Goal: Transaction & Acquisition: Purchase product/service

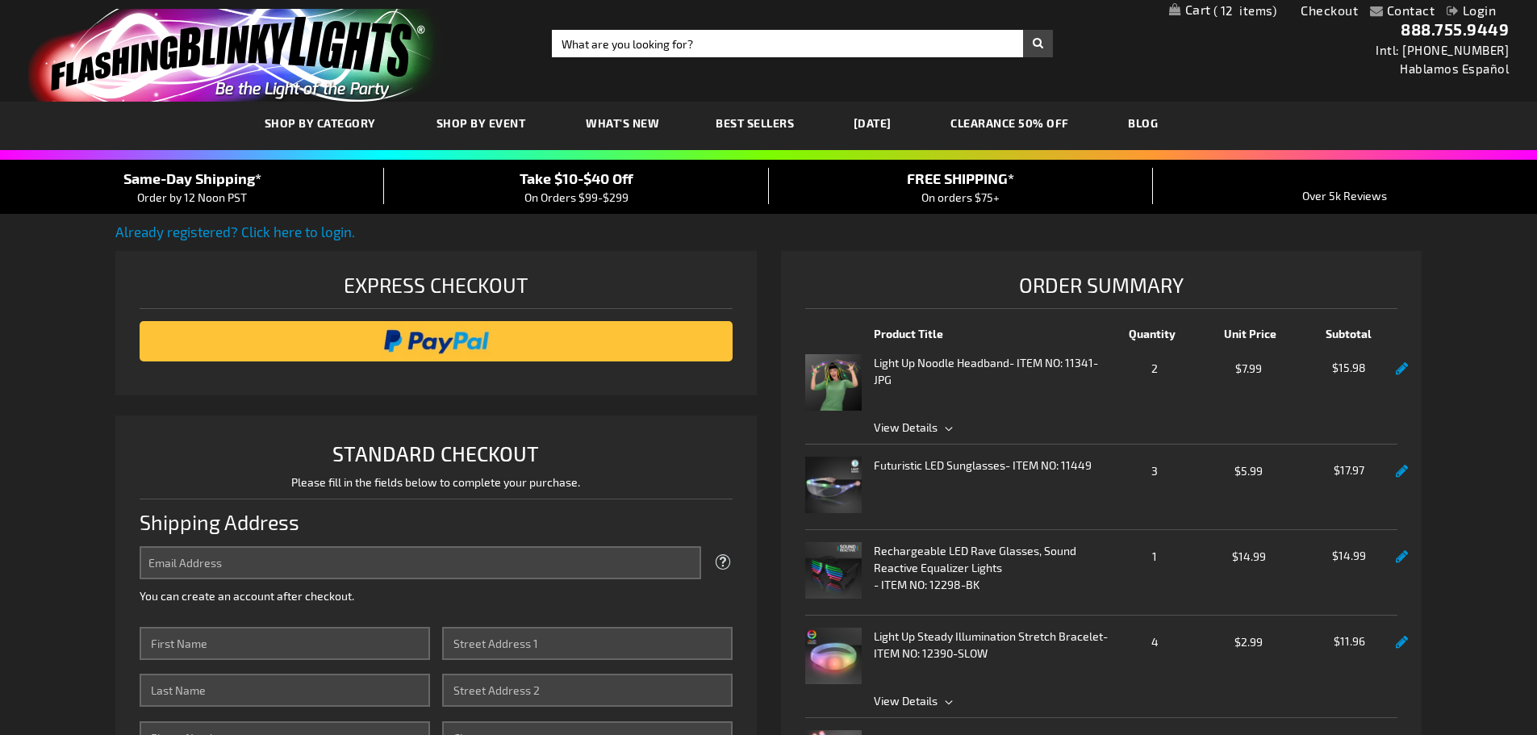
select select "US"
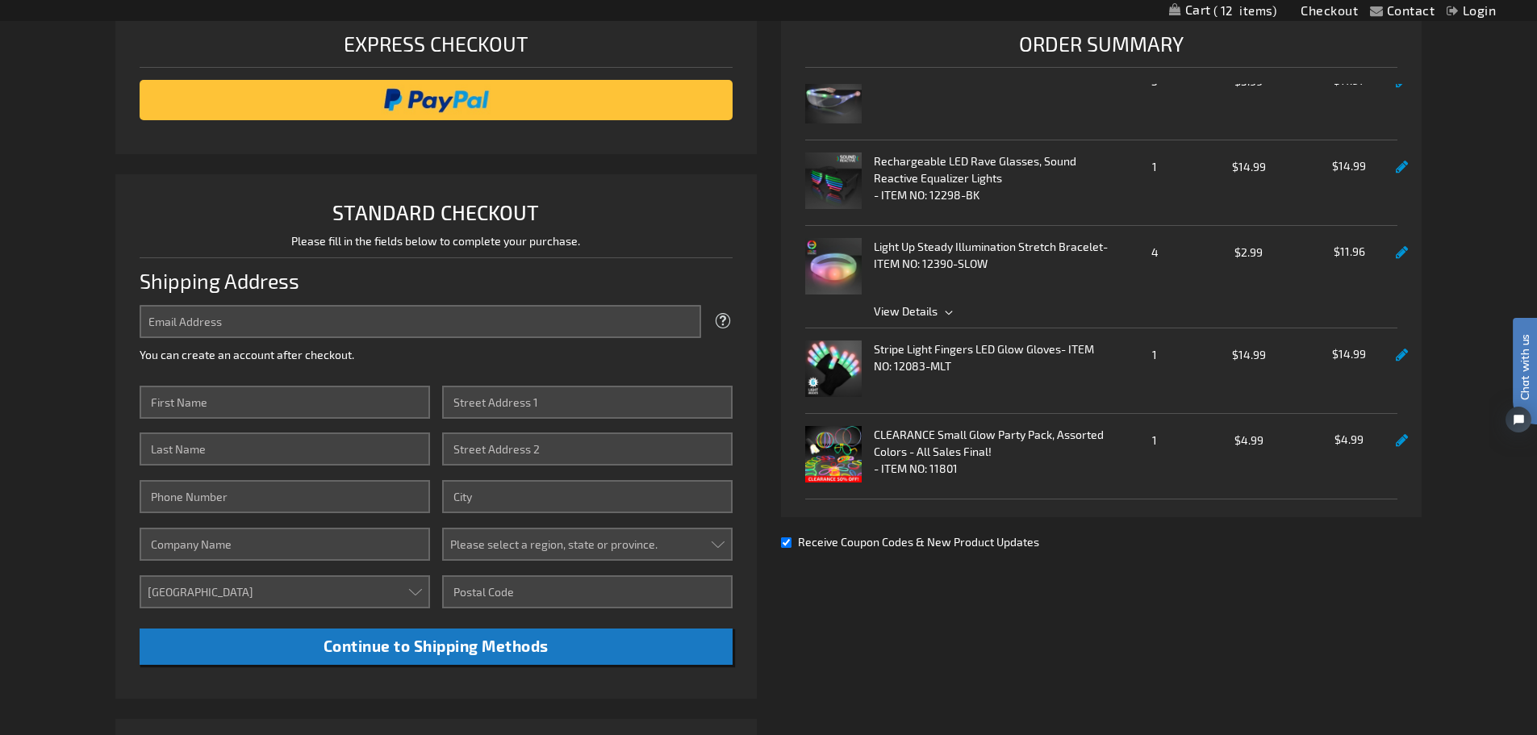
scroll to position [242, 0]
click at [956, 432] on strong "CLEARANCE Small Glow Party Pack, Assorted Colors - All Sales Final!" at bounding box center [992, 442] width 236 height 34
click at [978, 458] on strong "CLEARANCE Small Glow Party Pack, Assorted Colors - All Sales Final!" at bounding box center [992, 442] width 236 height 34
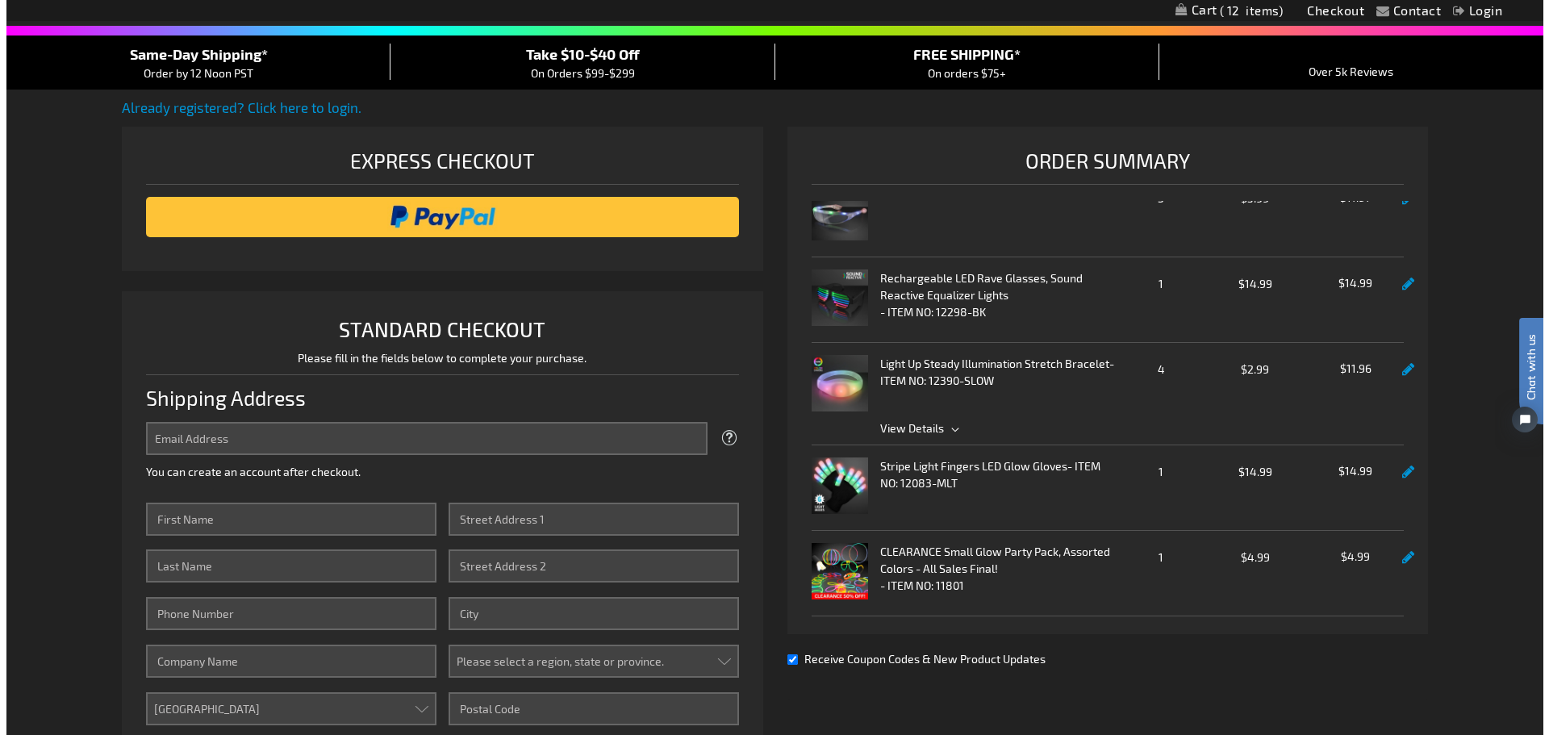
scroll to position [0, 0]
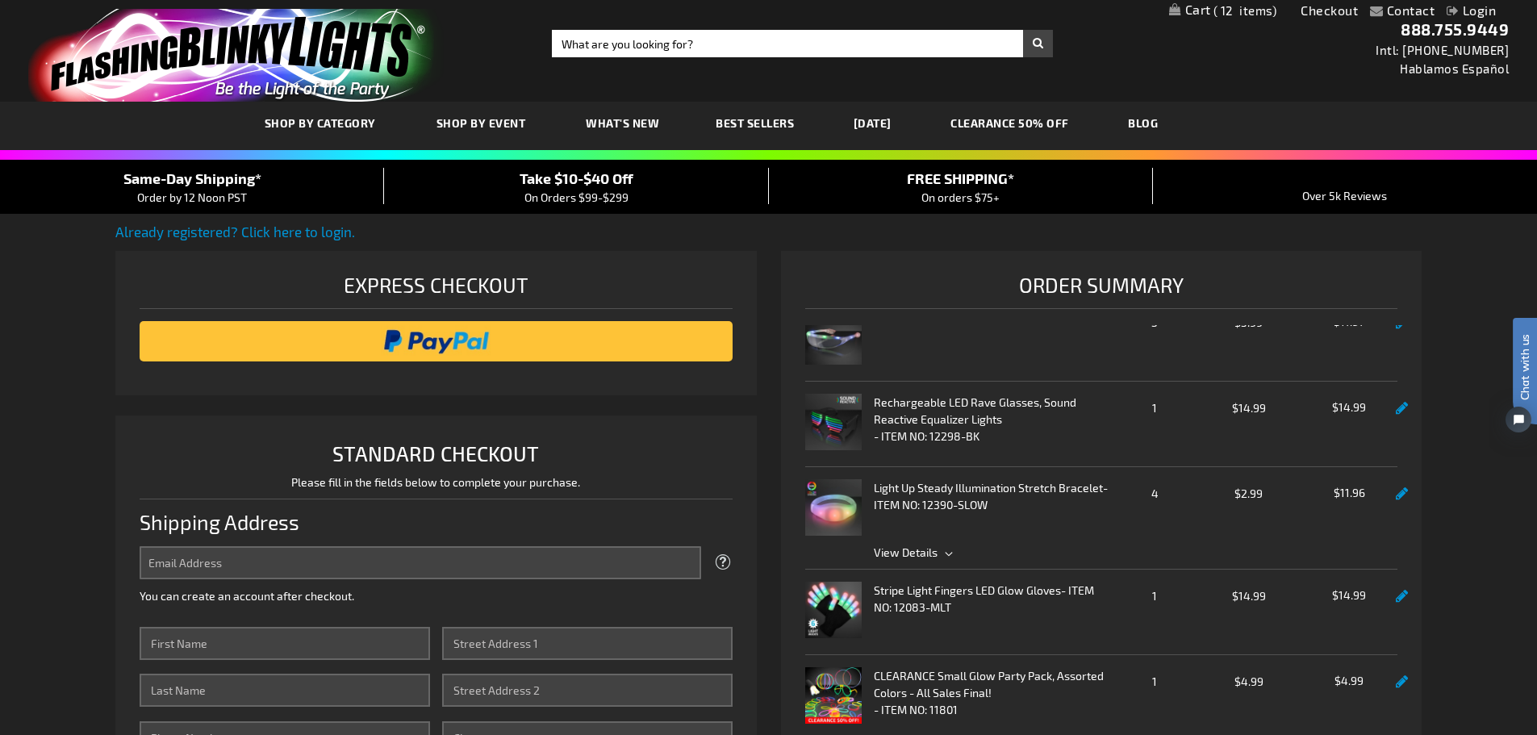
click at [1242, 8] on span "12" at bounding box center [1245, 10] width 64 height 15
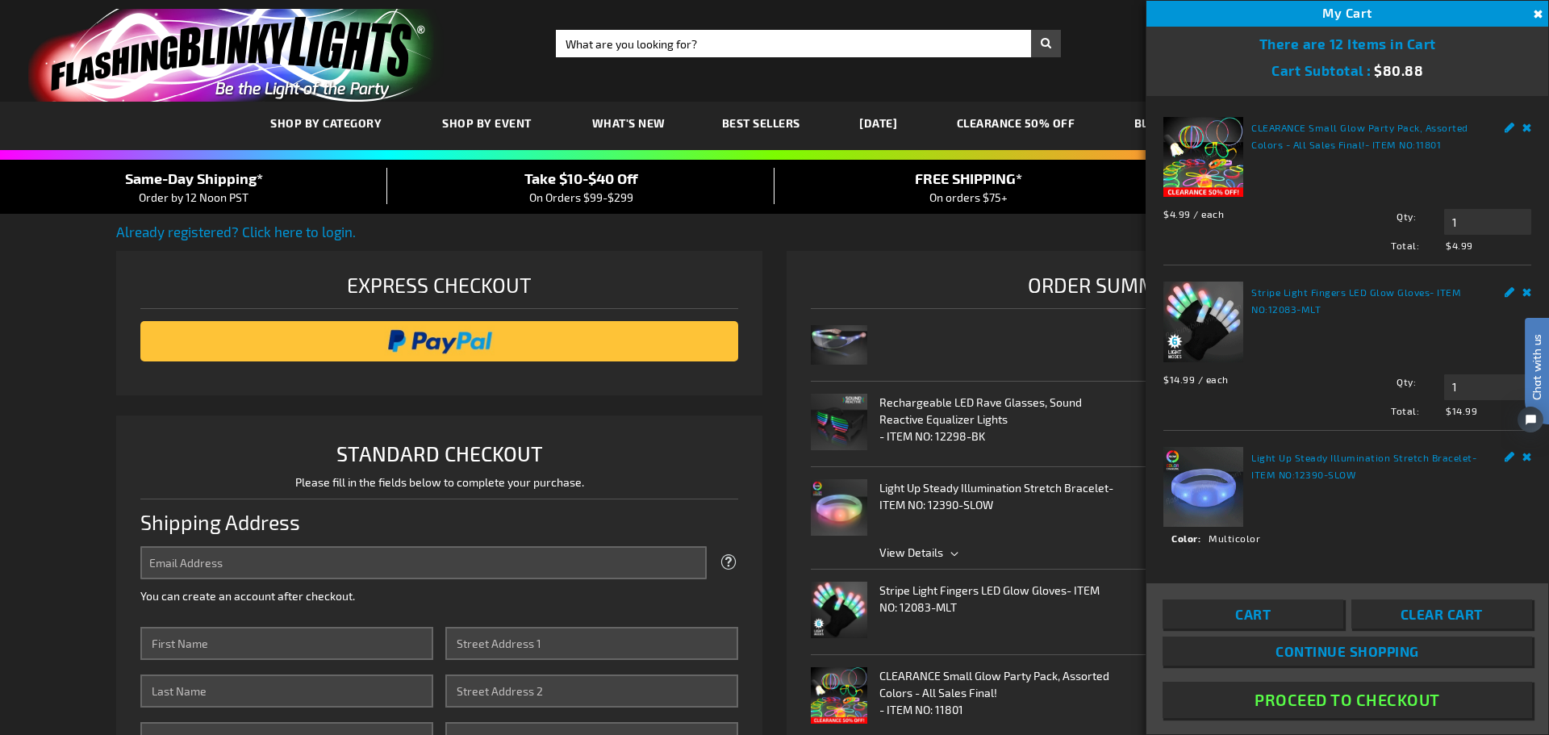
click at [1290, 140] on link "CLEARANCE Small Glow Party Pack, Assorted Colors - All Sales Final!" at bounding box center [1359, 136] width 217 height 28
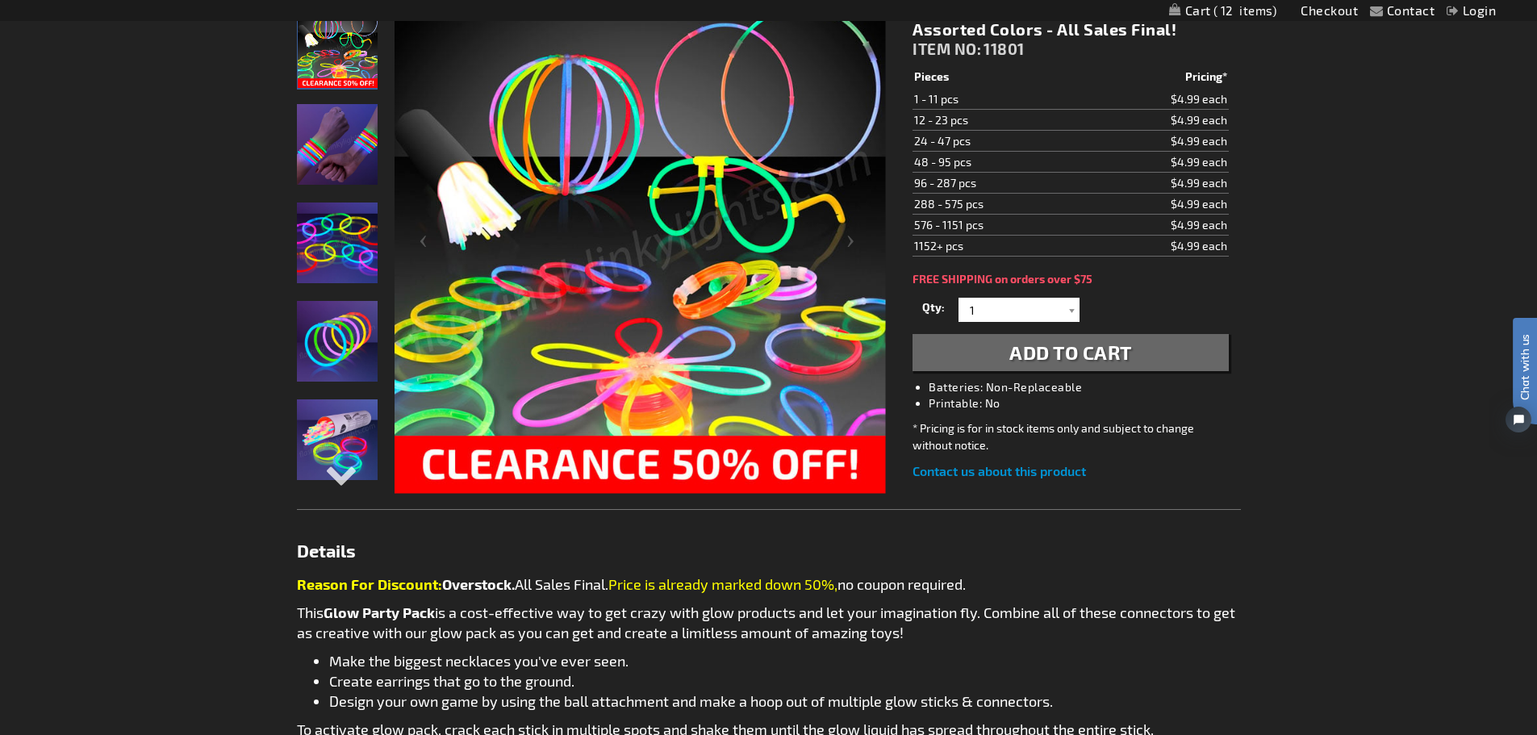
scroll to position [242, 0]
